Goal: Task Accomplishment & Management: Complete application form

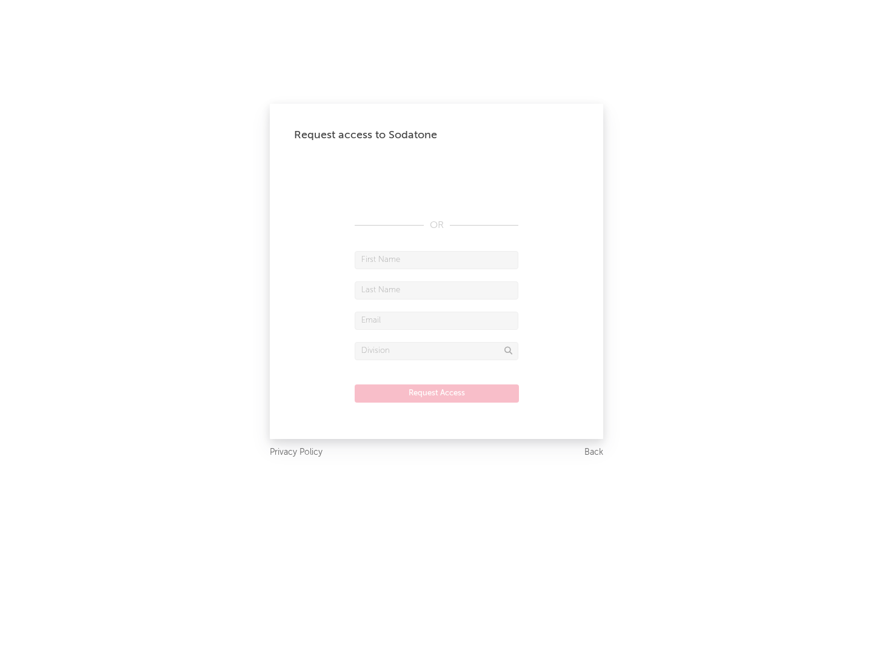
click at [437, 260] on input "text" at bounding box center [437, 260] width 164 height 18
type input "[PERSON_NAME]"
click at [437, 290] on input "text" at bounding box center [437, 290] width 164 height 18
type input "[PERSON_NAME]"
click at [437, 320] on input "text" at bounding box center [437, 321] width 164 height 18
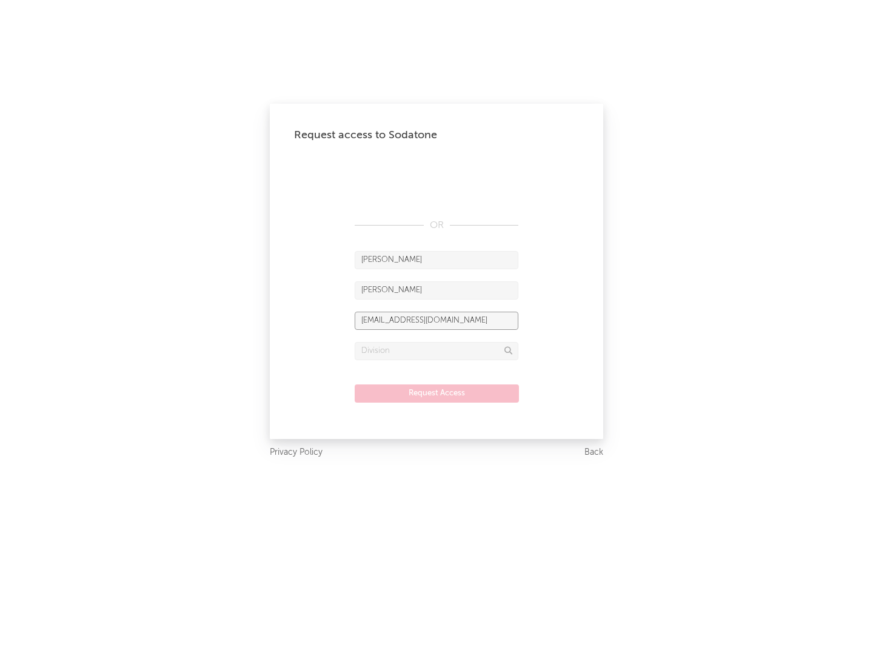
type input "[EMAIL_ADDRESS][DOMAIN_NAME]"
click at [437, 351] on input "text" at bounding box center [437, 351] width 164 height 18
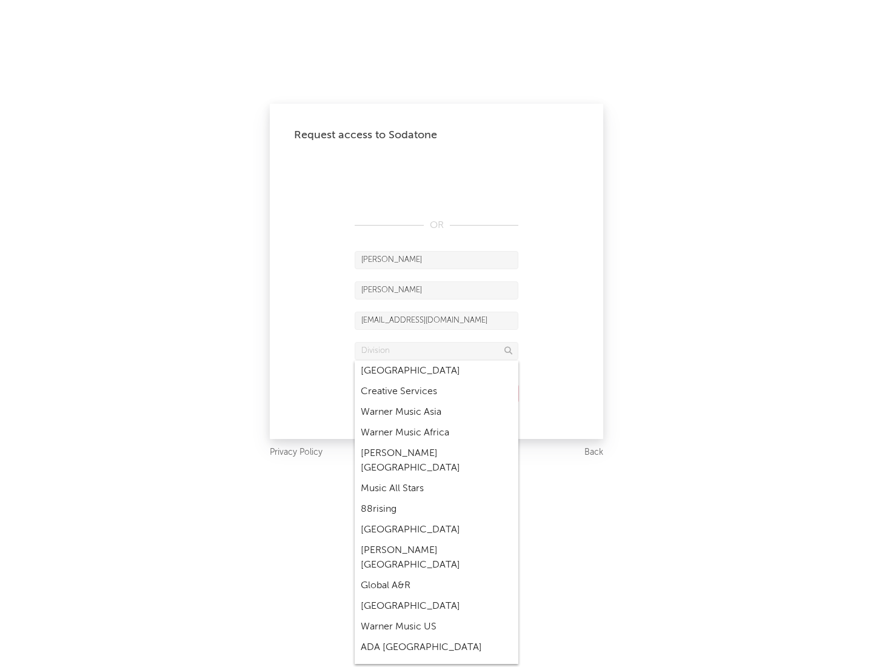
click at [437, 479] on div "Music All Stars" at bounding box center [437, 489] width 164 height 21
type input "Music All Stars"
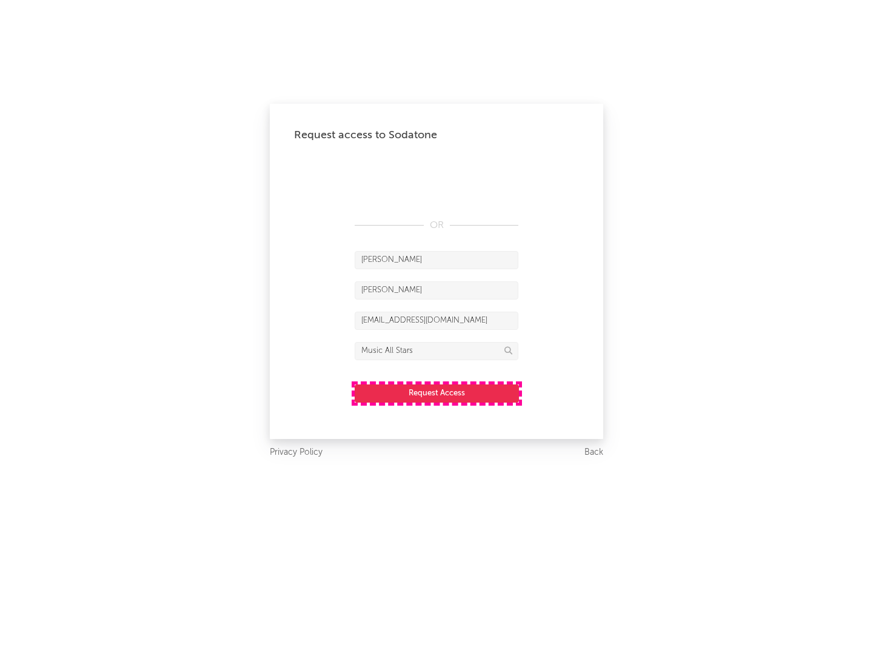
click at [437, 393] on button "Request Access" at bounding box center [437, 394] width 164 height 18
